Goal: Task Accomplishment & Management: Manage account settings

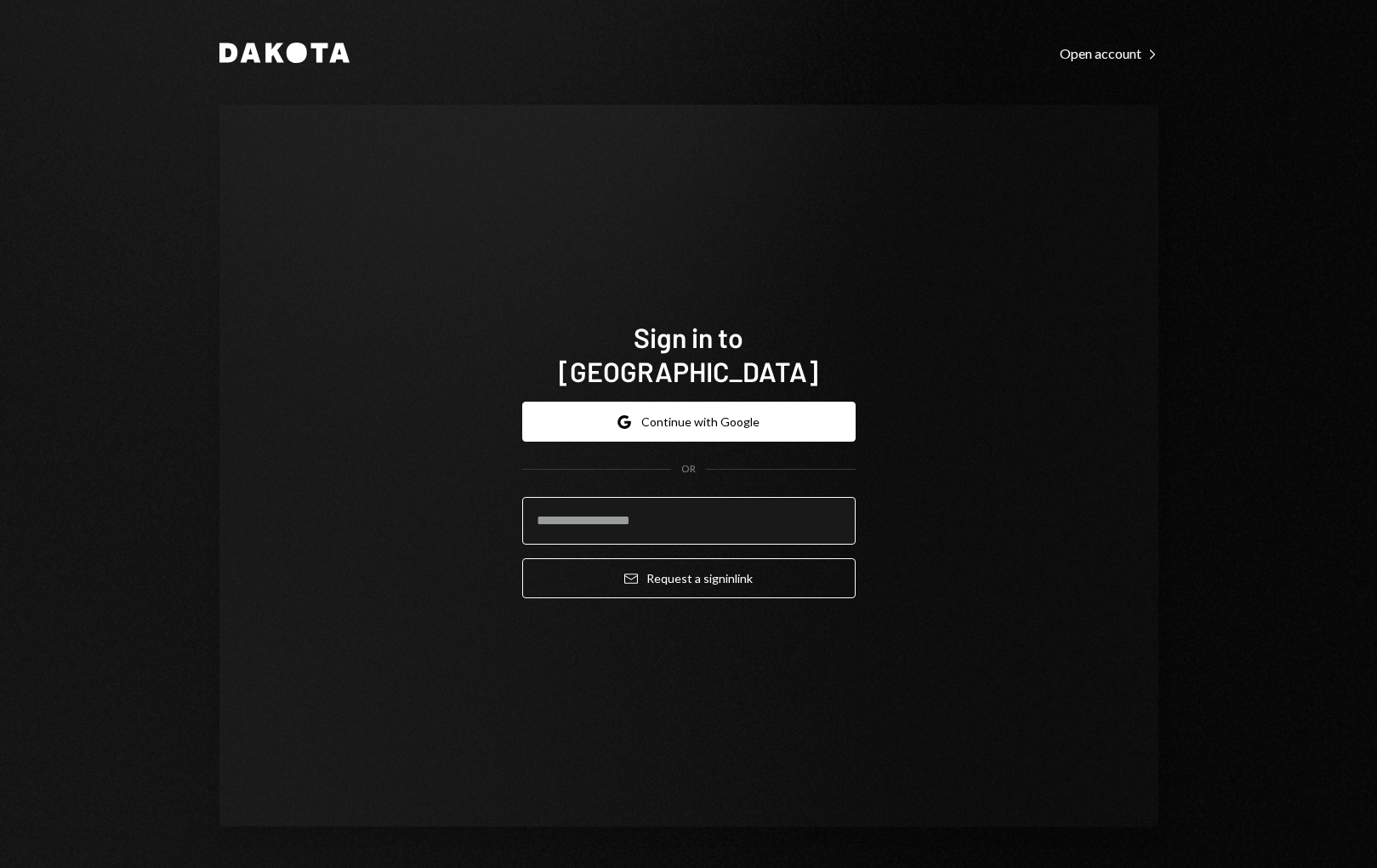
click at [756, 515] on input "email" at bounding box center [688, 520] width 334 height 48
type input "**********"
click at [522, 558] on button "Email Request a sign in link" at bounding box center [688, 578] width 334 height 40
